Goal: Transaction & Acquisition: Purchase product/service

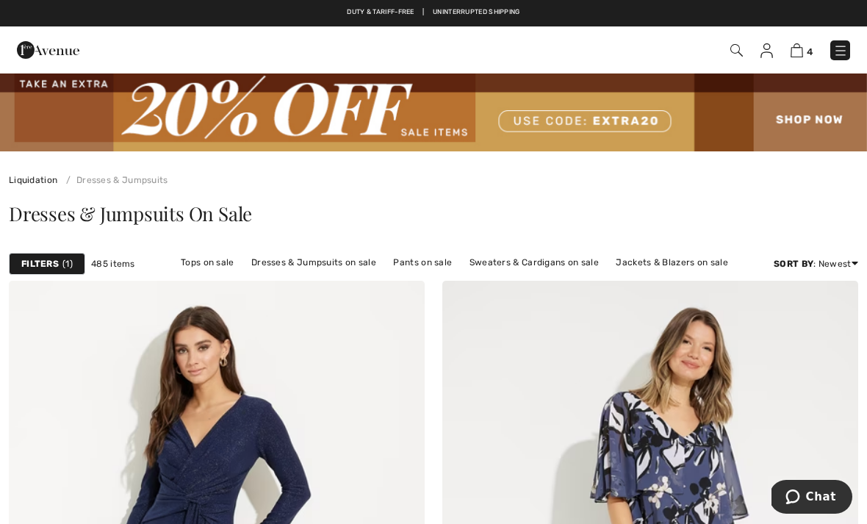
click at [733, 48] on img at bounding box center [736, 50] width 12 height 12
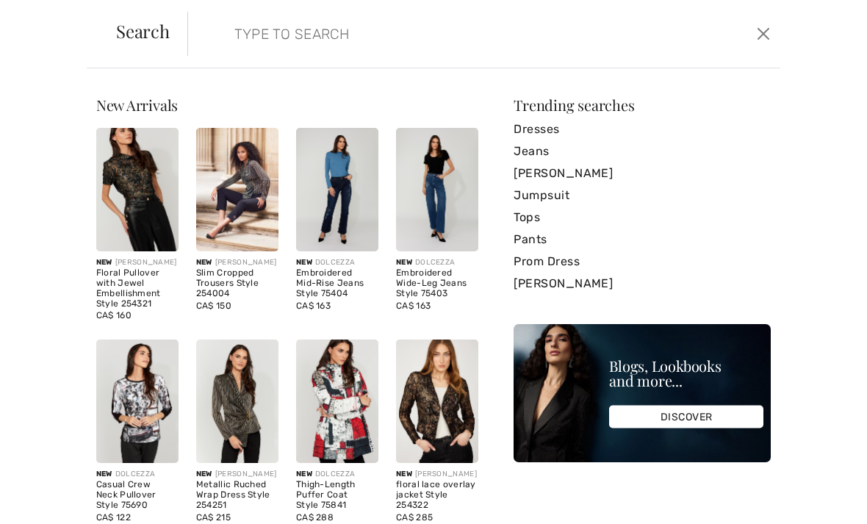
click at [272, 37] on input "search" at bounding box center [422, 34] width 398 height 44
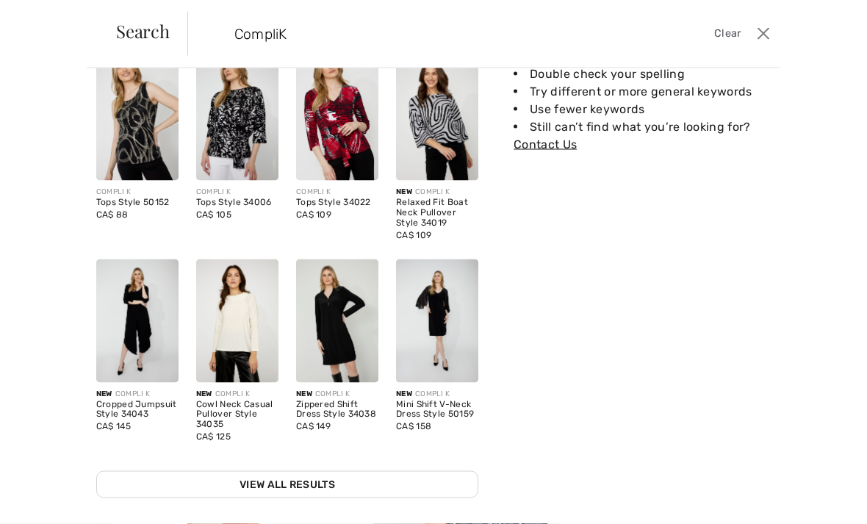
scroll to position [24, 0]
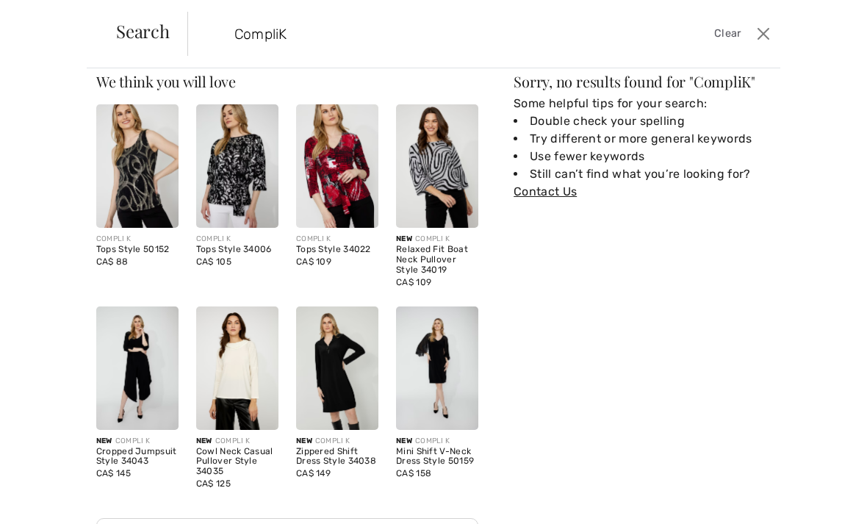
type input "Compli"
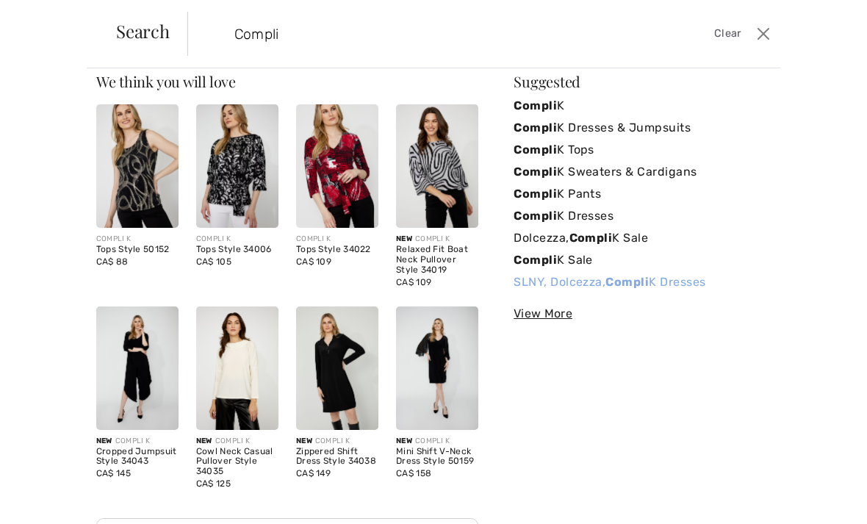
click at [638, 281] on strong "Compli" at bounding box center [627, 282] width 43 height 14
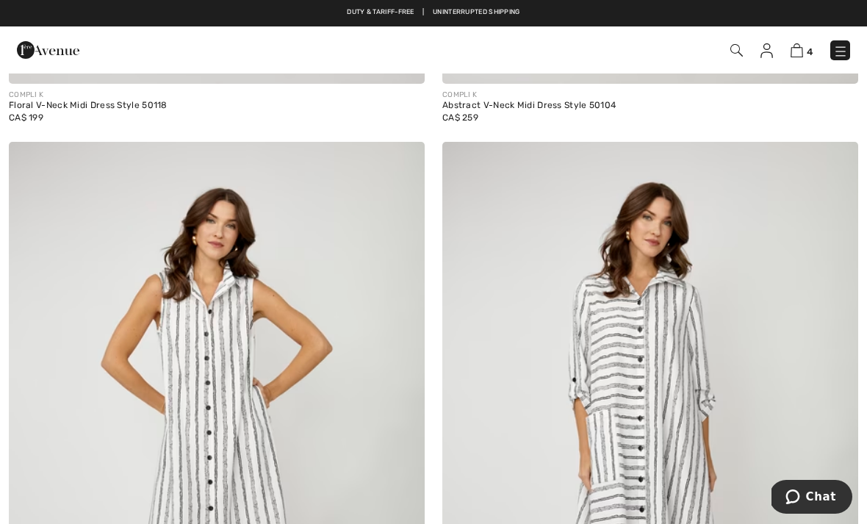
scroll to position [10105, 0]
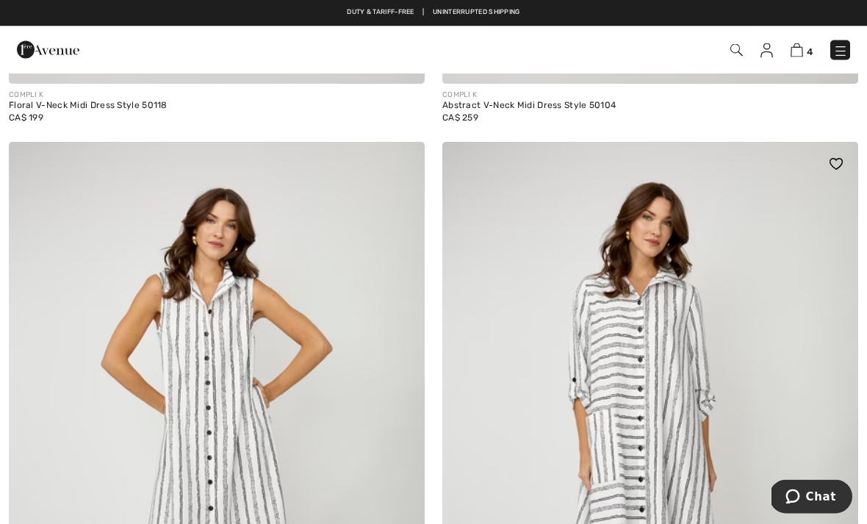
click at [658, 400] on img at bounding box center [650, 455] width 416 height 624
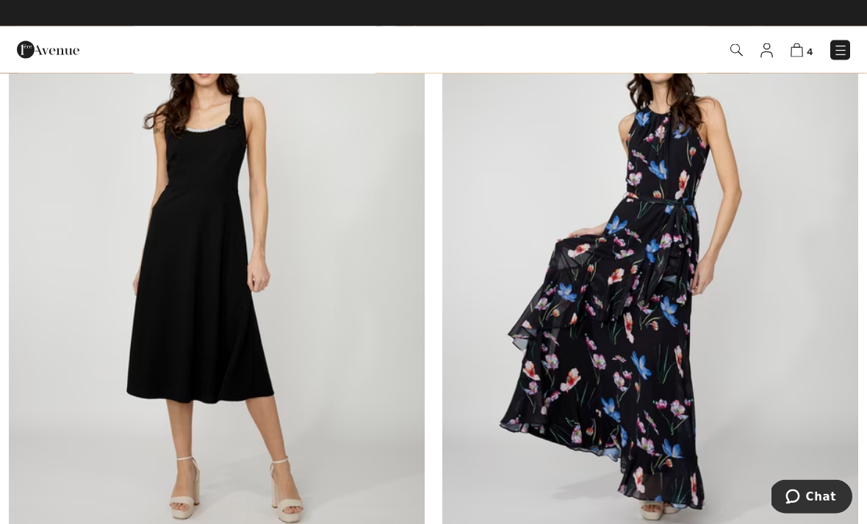
scroll to position [12307, 0]
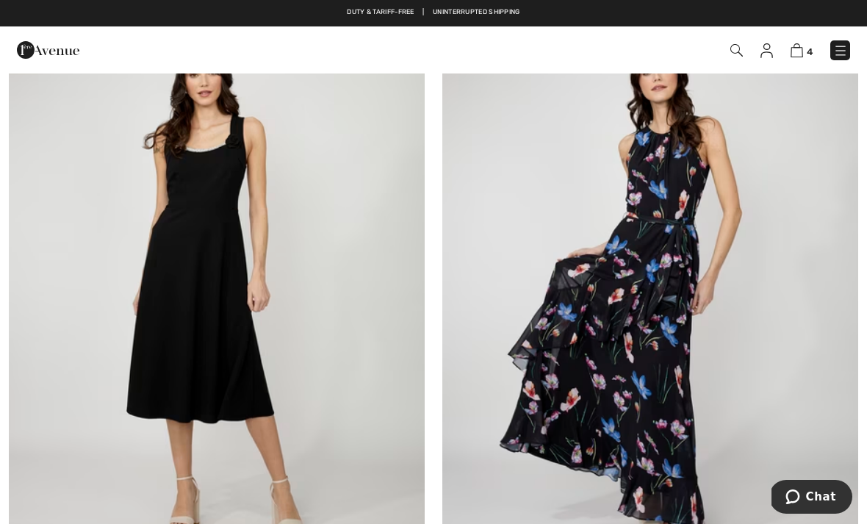
click at [671, 273] on img at bounding box center [650, 298] width 416 height 624
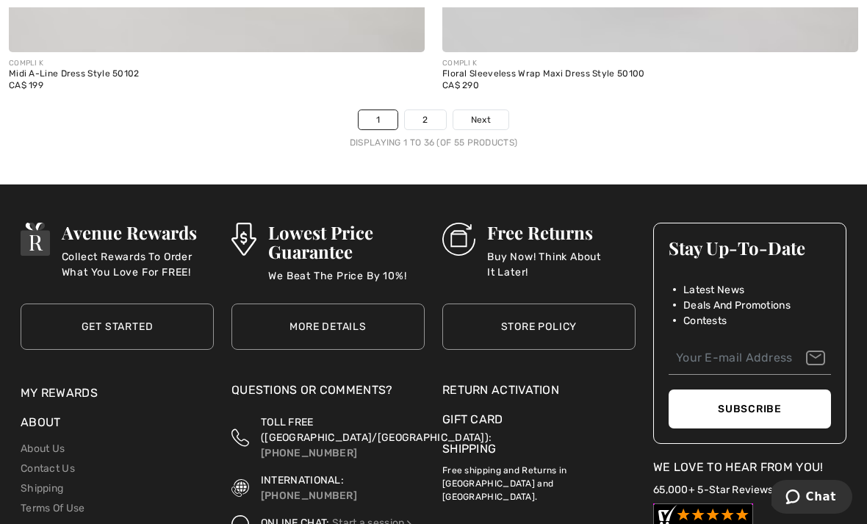
scroll to position [12857, 0]
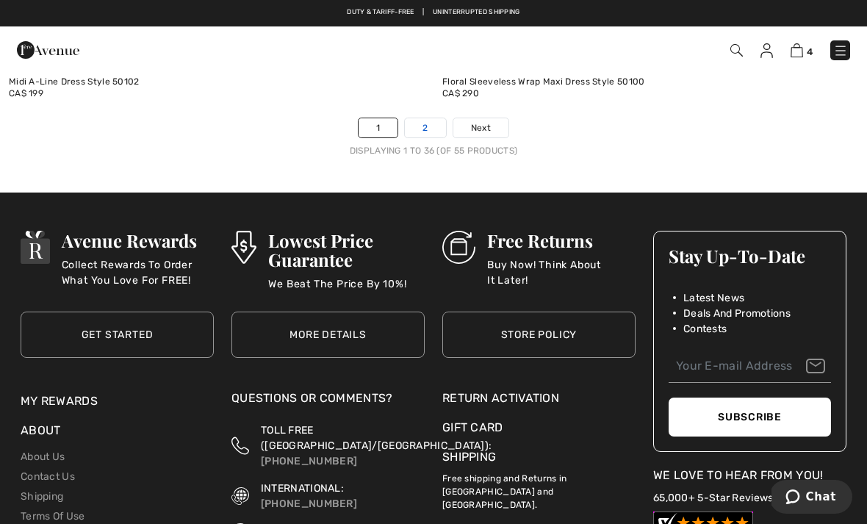
click at [428, 118] on link "2" at bounding box center [425, 127] width 40 height 19
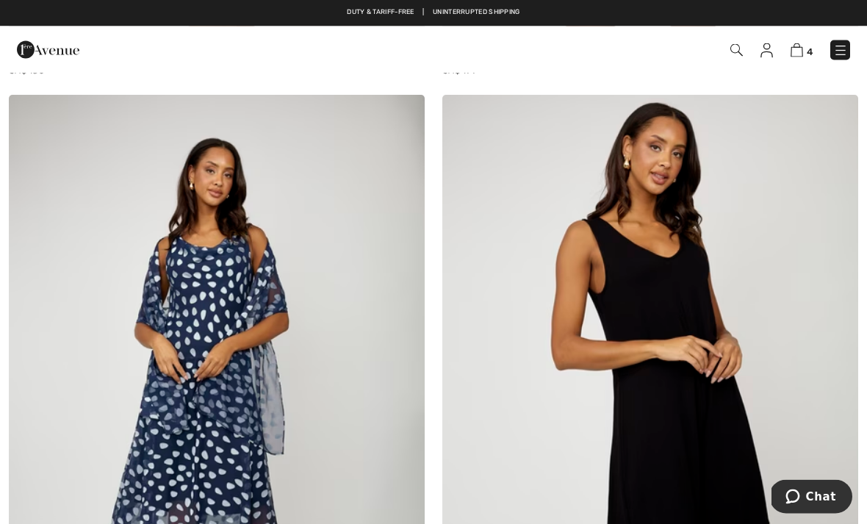
scroll to position [11483, 0]
